Goal: Transaction & Acquisition: Purchase product/service

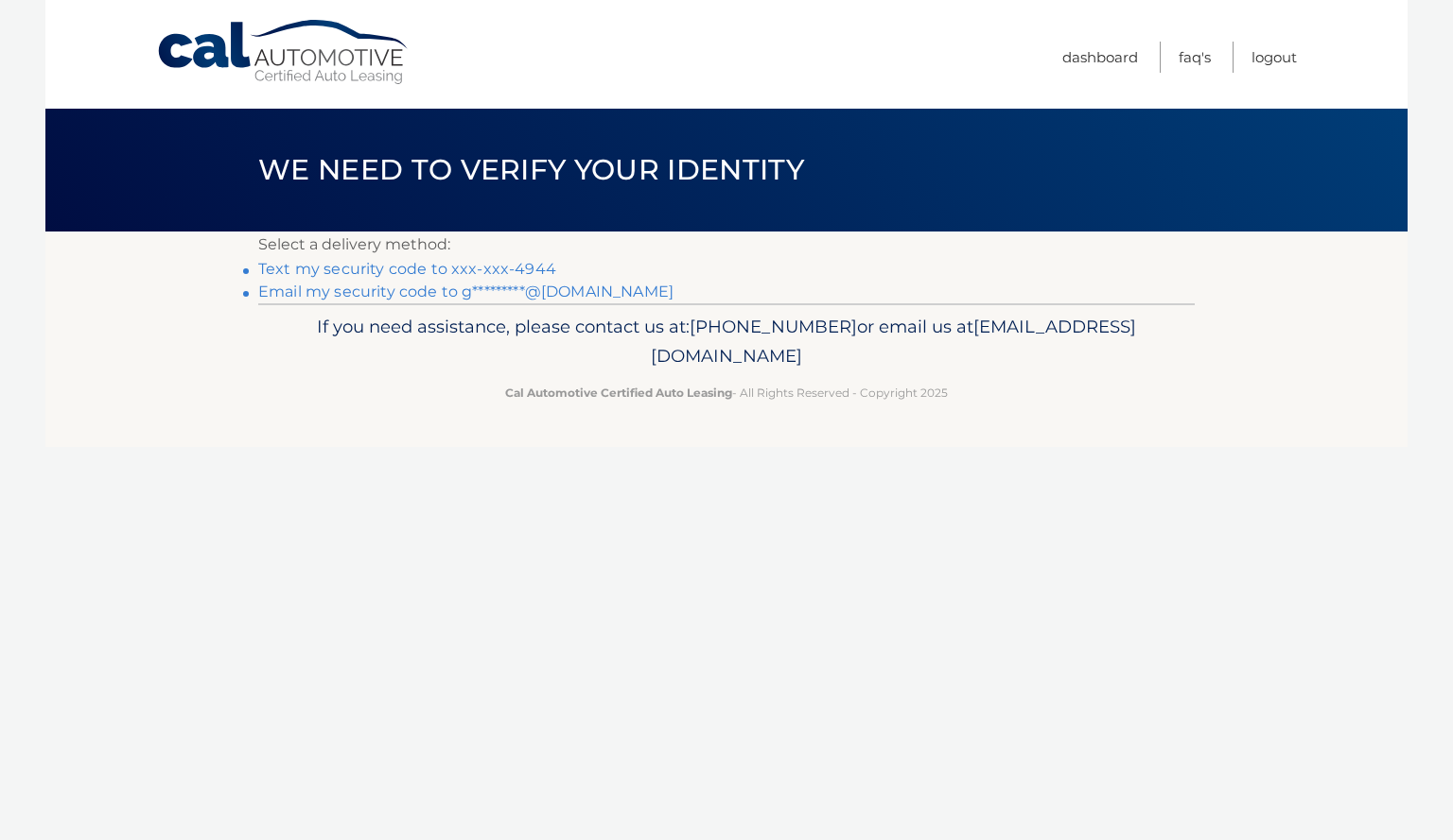
click at [385, 275] on link "Text my security code to xxx-xxx-4944" at bounding box center [407, 269] width 298 height 18
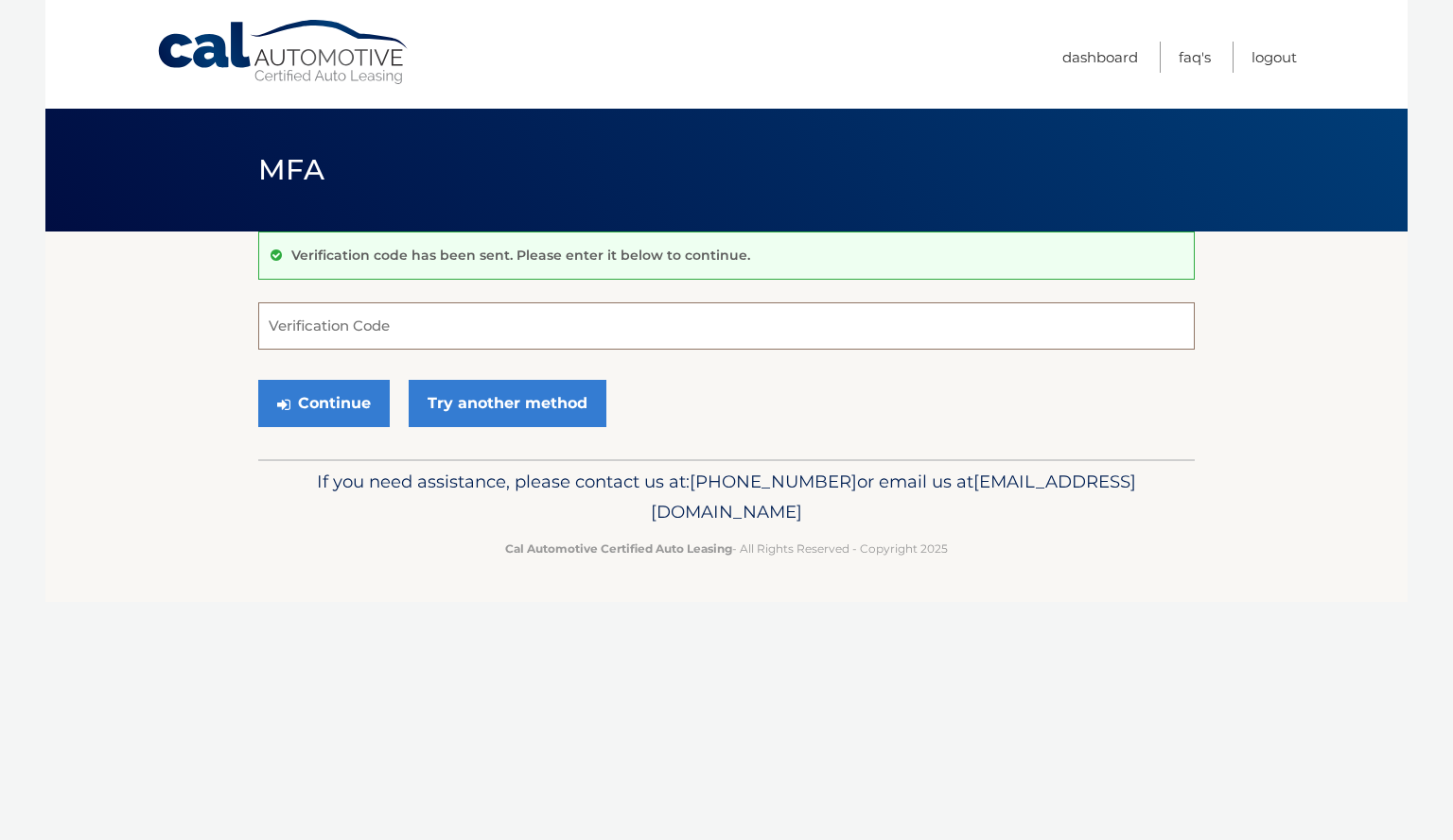
click at [378, 312] on input "Verification Code" at bounding box center [726, 326] width 936 height 47
type input "315933"
click at [258, 380] on button "Continue" at bounding box center [324, 403] width 132 height 47
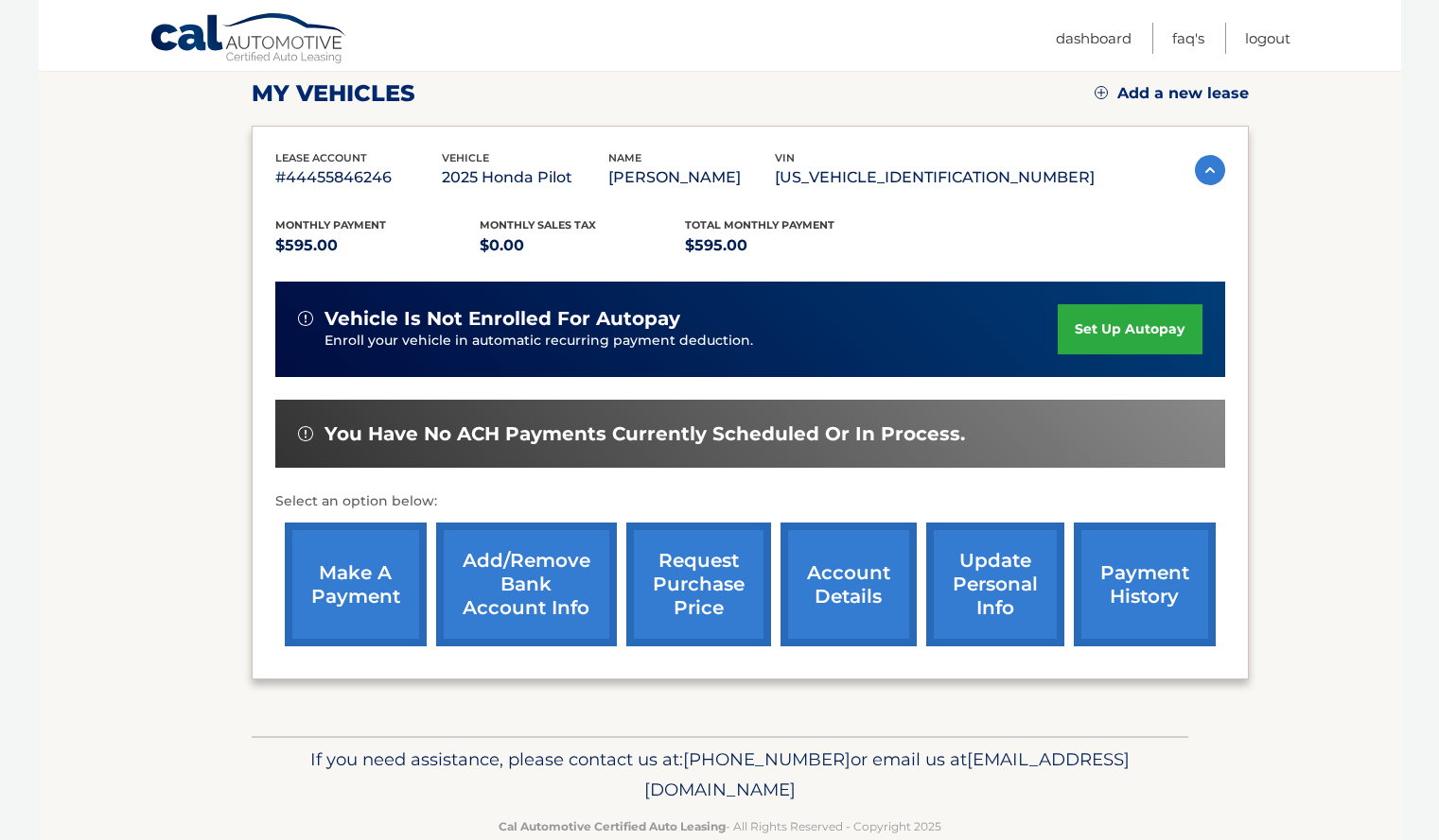
scroll to position [268, 0]
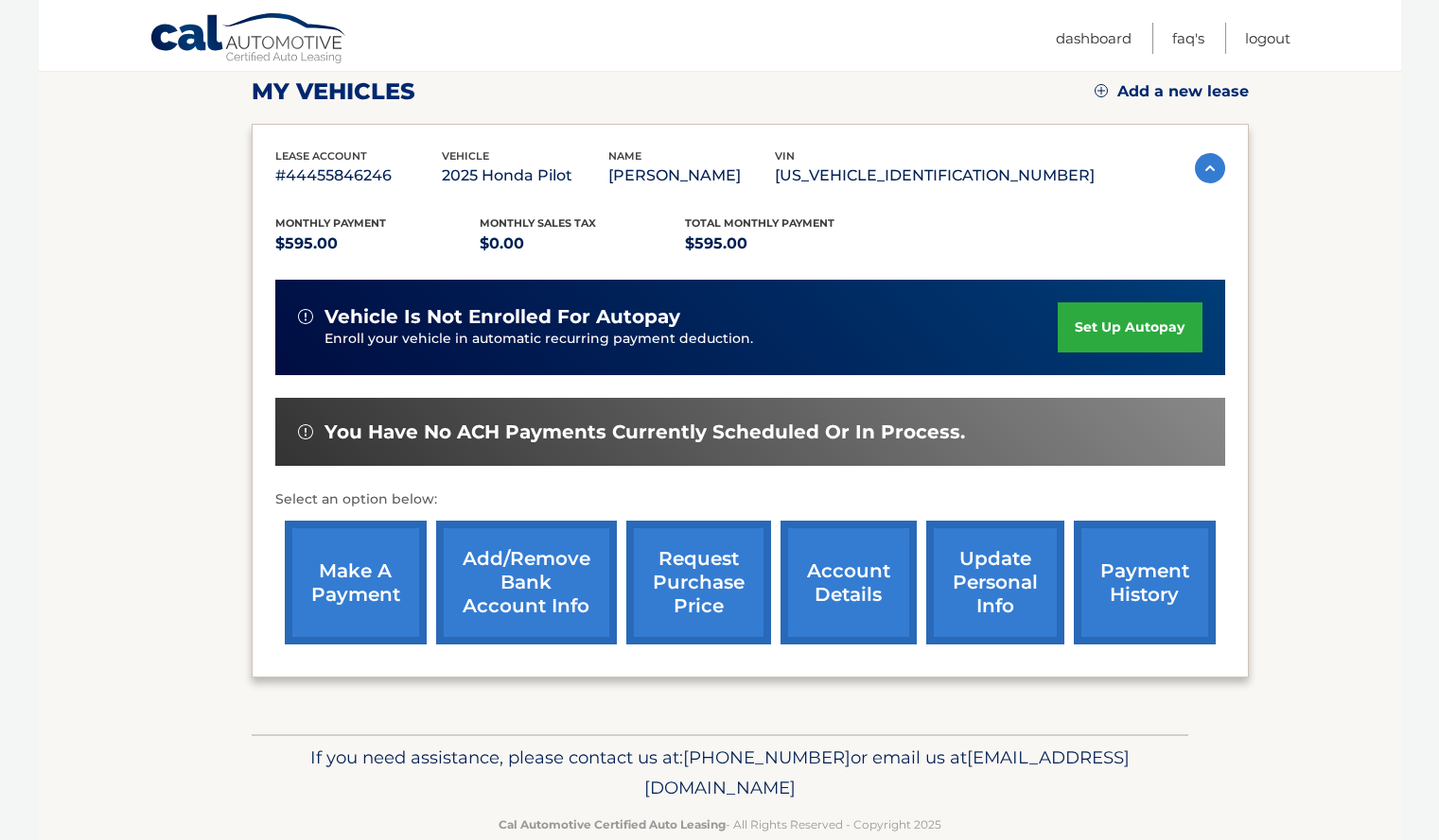
click at [371, 596] on link "make a payment" at bounding box center [356, 583] width 142 height 124
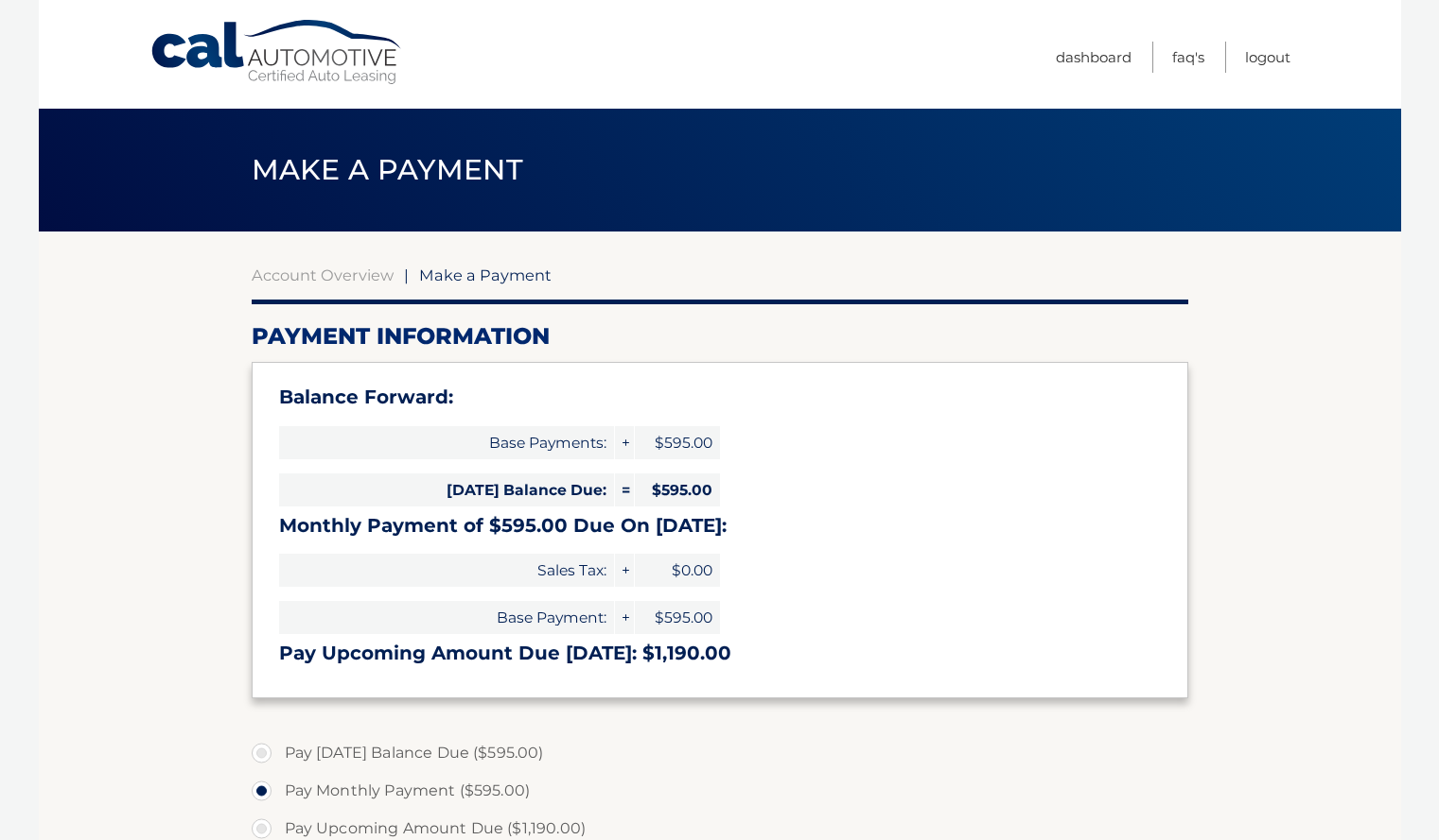
select select "MjU5OGVhMzItOTk0Mi00YzY2LWIzZjEtOGEwN2I4YjQ2ZTFm"
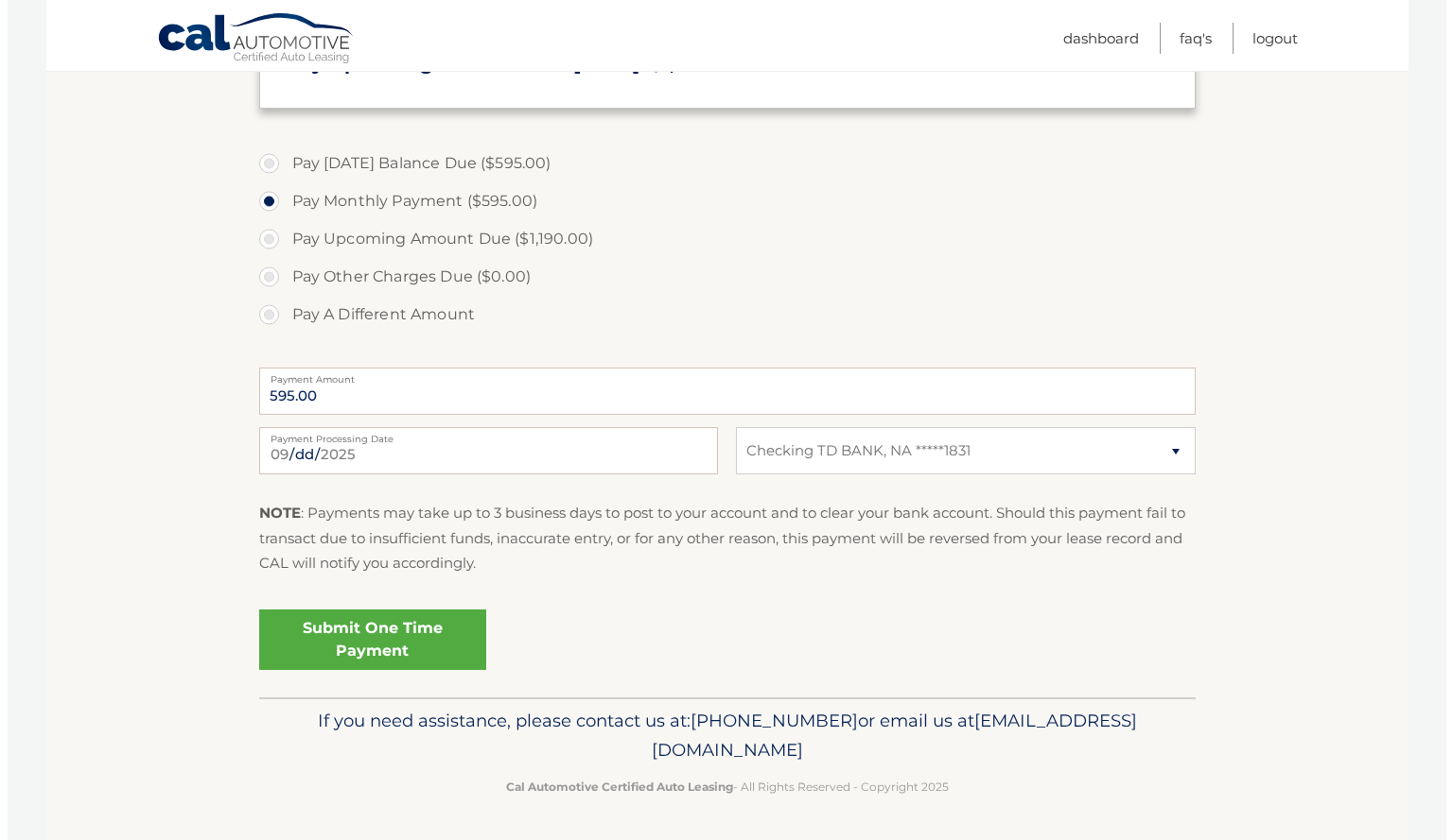
scroll to position [591, 0]
click at [375, 650] on link "Submit One Time Payment" at bounding box center [365, 639] width 227 height 61
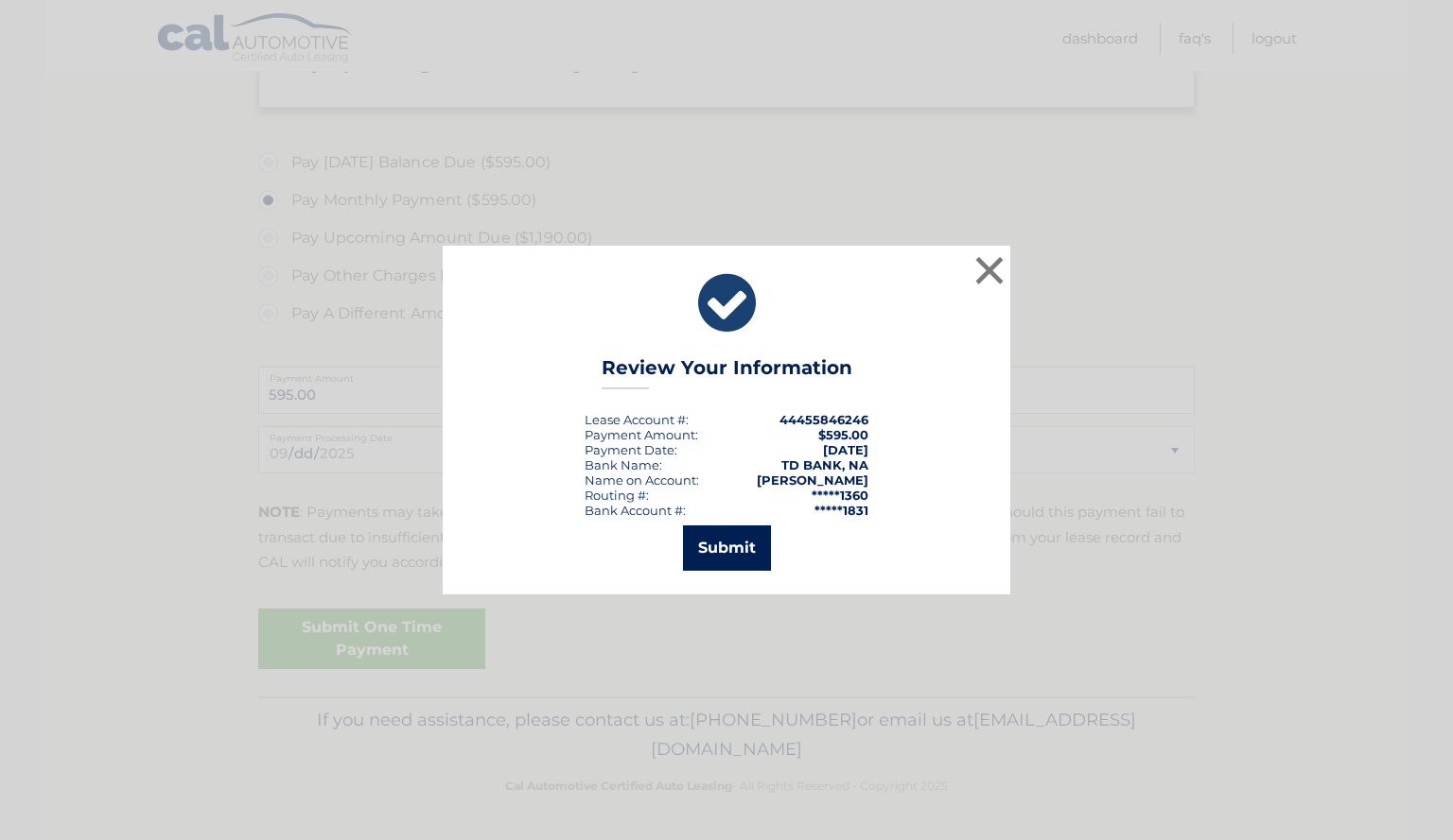
click at [743, 553] on button "Submit" at bounding box center [726, 547] width 88 height 45
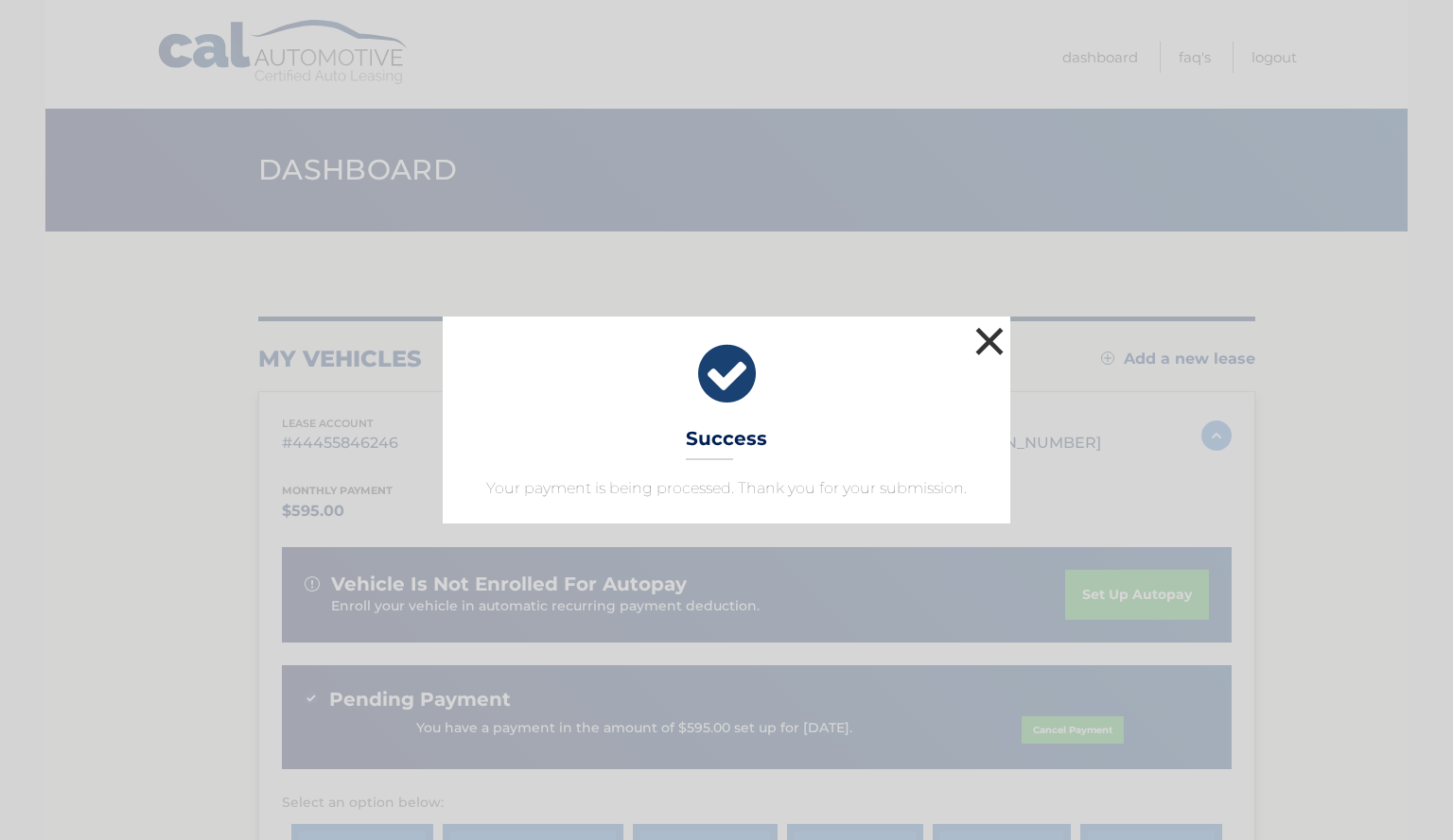
click at [991, 348] on button "×" at bounding box center [989, 342] width 38 height 38
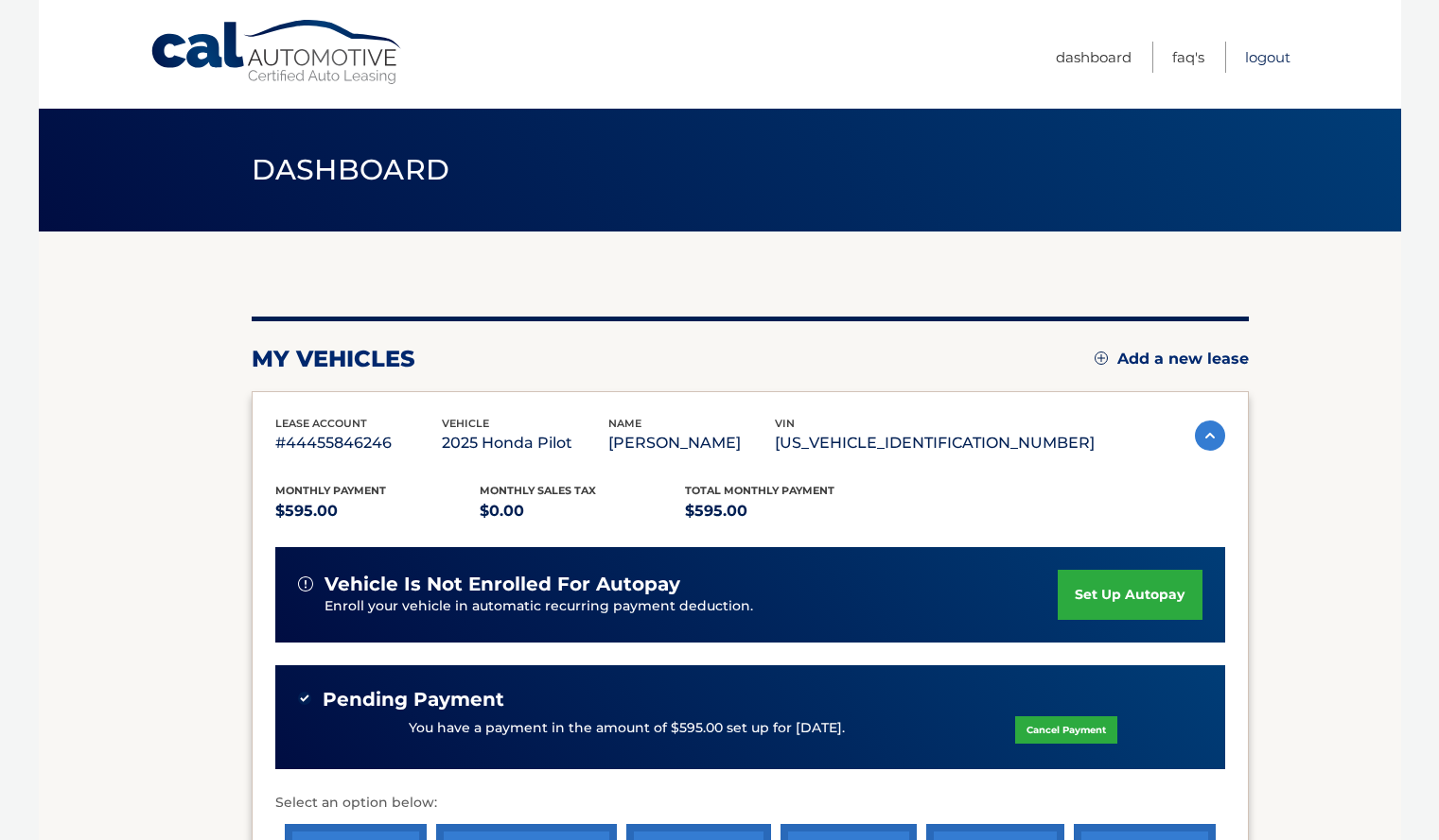
click at [1267, 57] on link "Logout" at bounding box center [1267, 57] width 45 height 31
